Goal: Task Accomplishment & Management: Use online tool/utility

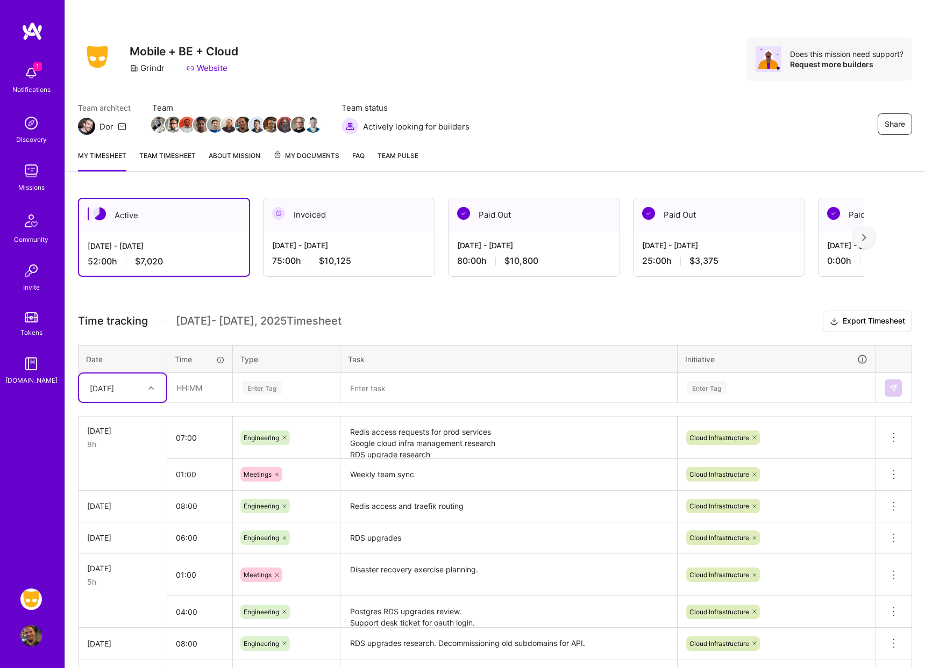
scroll to position [105, 0]
click at [178, 383] on input "text" at bounding box center [200, 388] width 64 height 28
type input "08:00"
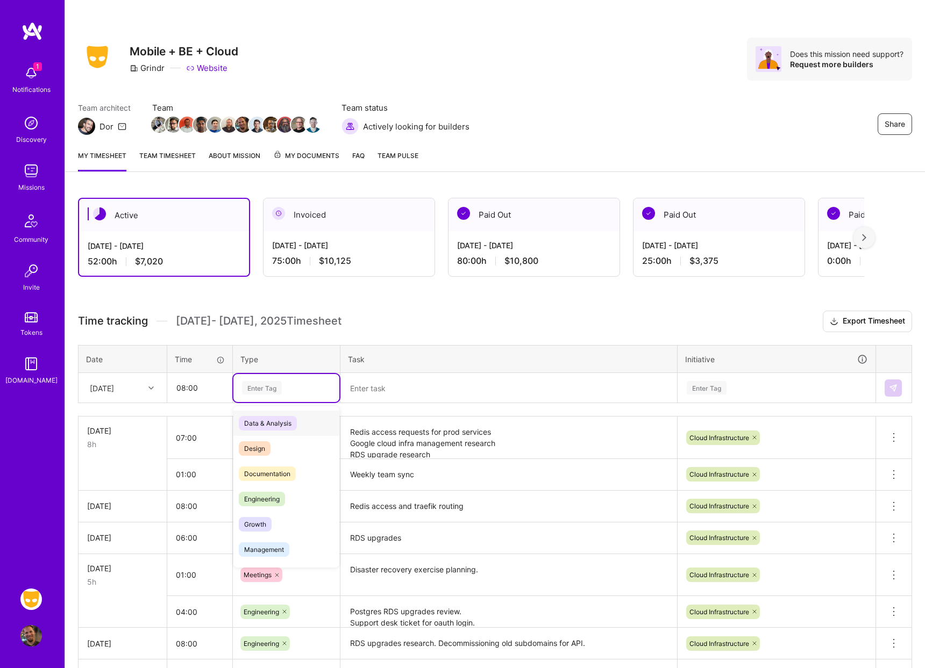
click at [258, 381] on div "Enter Tag" at bounding box center [286, 388] width 106 height 28
click at [275, 488] on div "Engineering" at bounding box center [286, 499] width 106 height 25
click at [718, 393] on div "Enter Tag" at bounding box center [707, 388] width 40 height 17
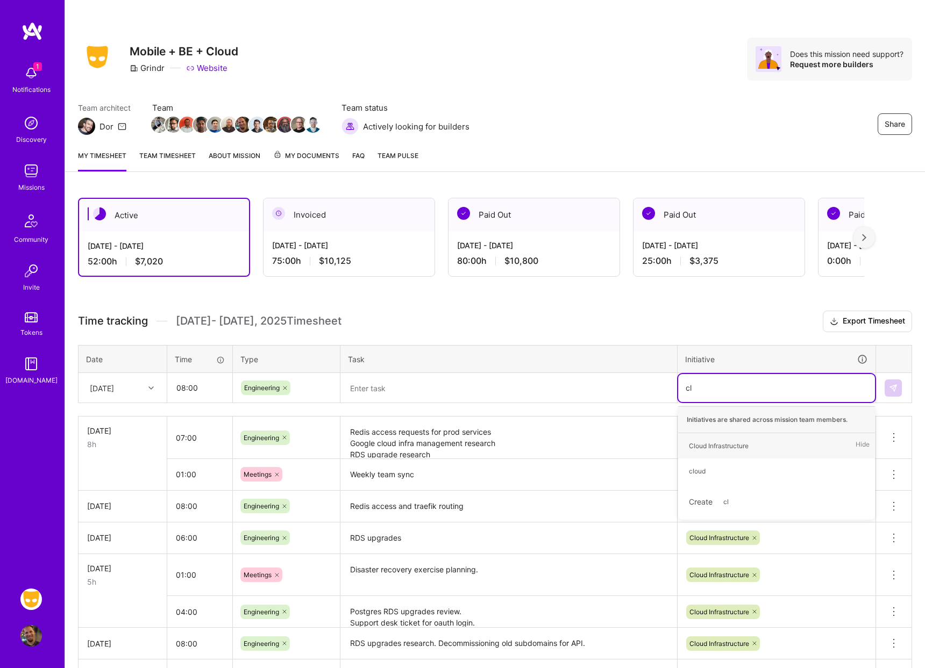
type input "clo"
click at [703, 447] on div "Cloud Infrastructure" at bounding box center [719, 445] width 60 height 11
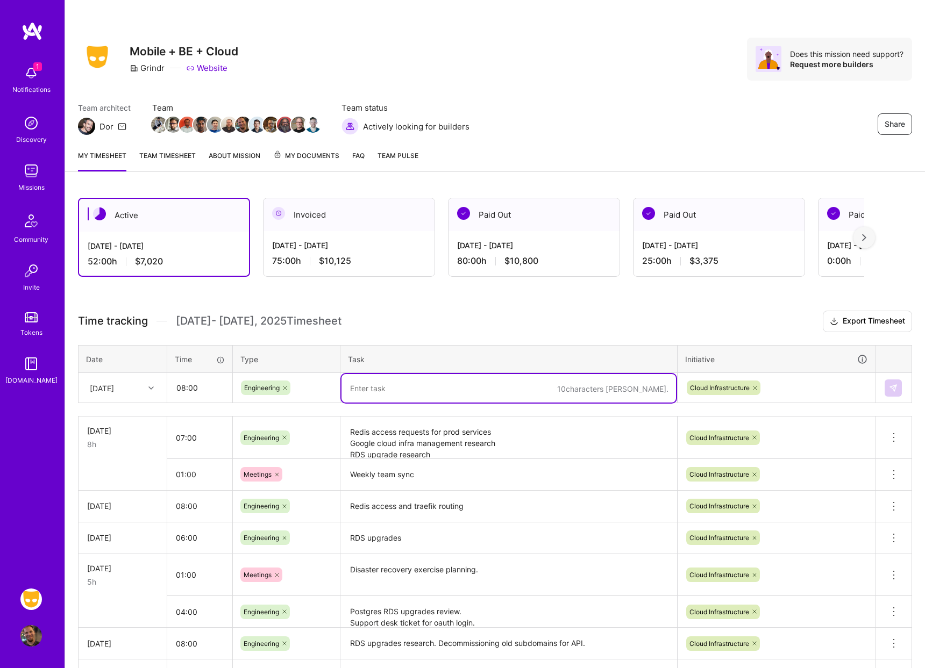
click at [501, 398] on textarea at bounding box center [508, 388] width 334 height 28
type textarea "RDS upgrades"
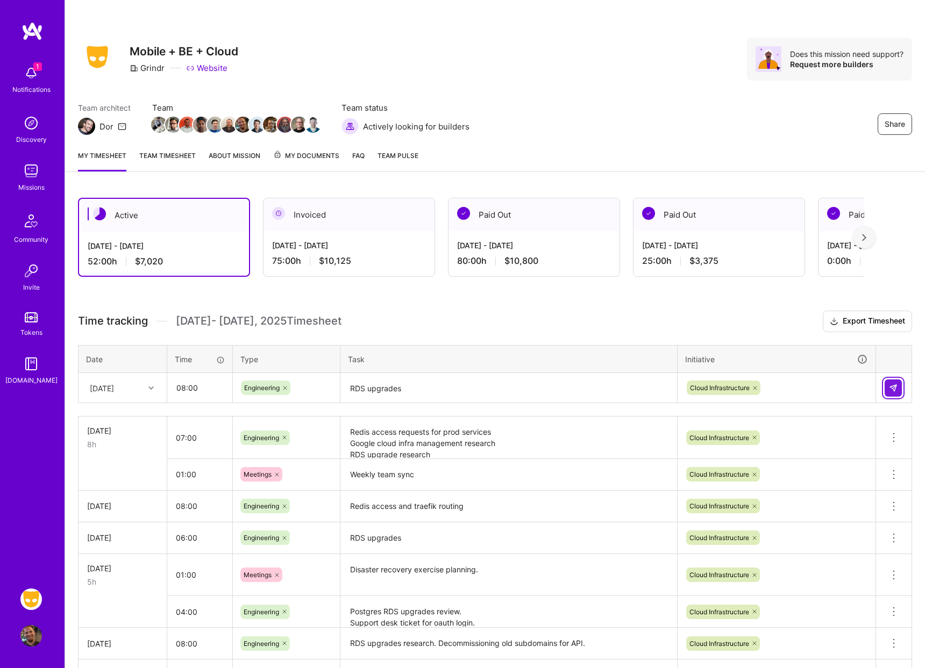
click at [899, 391] on button at bounding box center [892, 388] width 17 height 17
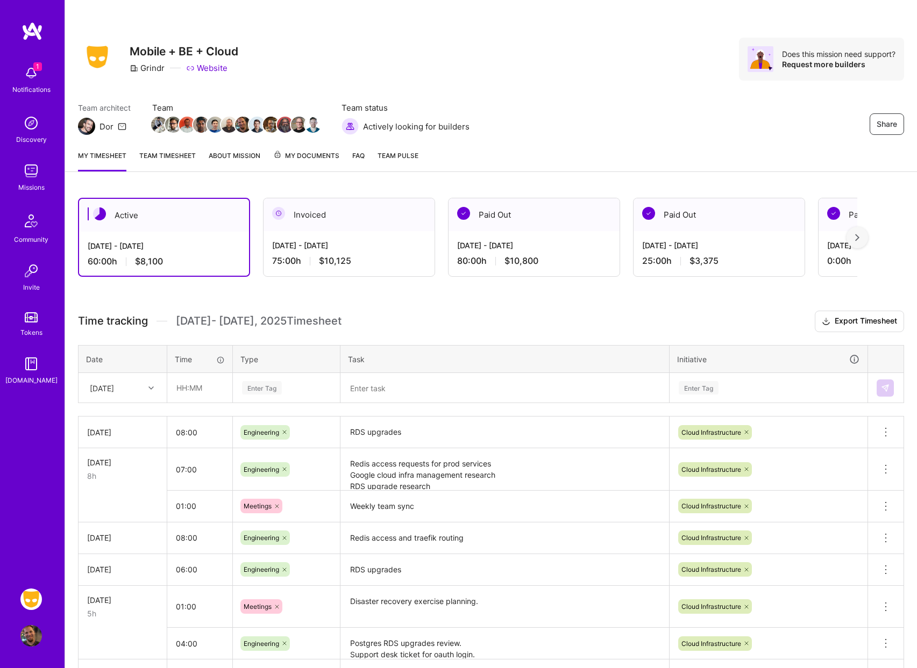
click at [651, 106] on div "Team architect Dor Team Team status Actively looking for builders Share" at bounding box center [491, 118] width 826 height 33
